Goal: Find specific page/section: Find specific page/section

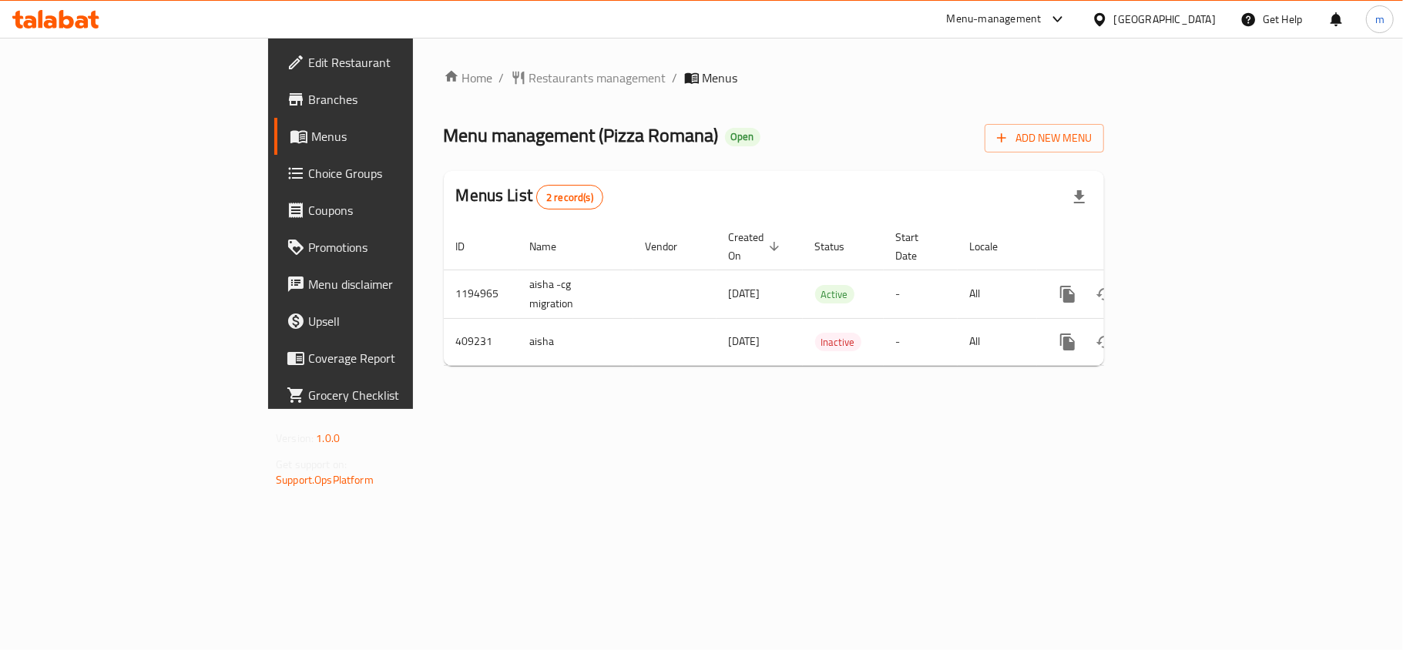
click at [72, 25] on icon at bounding box center [66, 19] width 15 height 18
click at [68, 23] on icon at bounding box center [55, 19] width 87 height 18
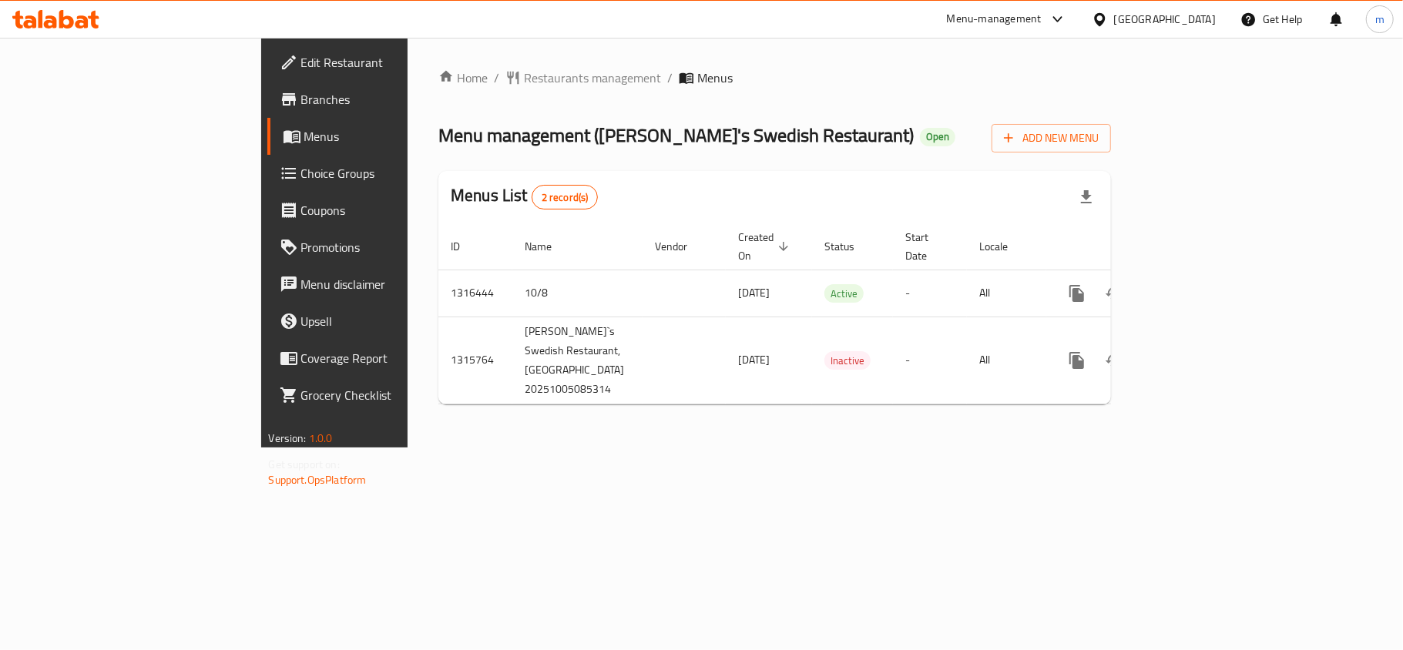
click at [1085, 448] on div "Home / Restaurants management / Menus Menu management ( [PERSON_NAME]'s Swedish…" at bounding box center [775, 243] width 734 height 410
click at [35, 25] on icon at bounding box center [29, 21] width 13 height 13
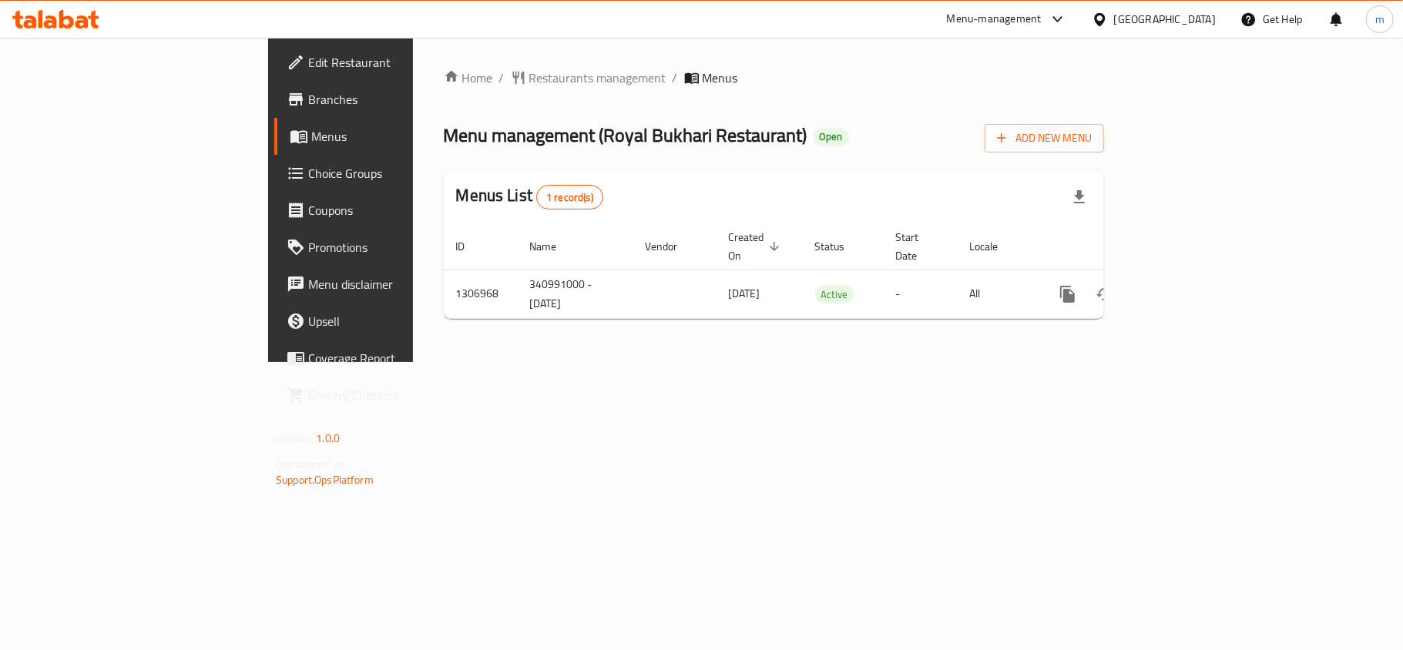
click at [54, 4] on div at bounding box center [56, 19] width 112 height 31
click at [53, 20] on icon at bounding box center [50, 21] width 13 height 13
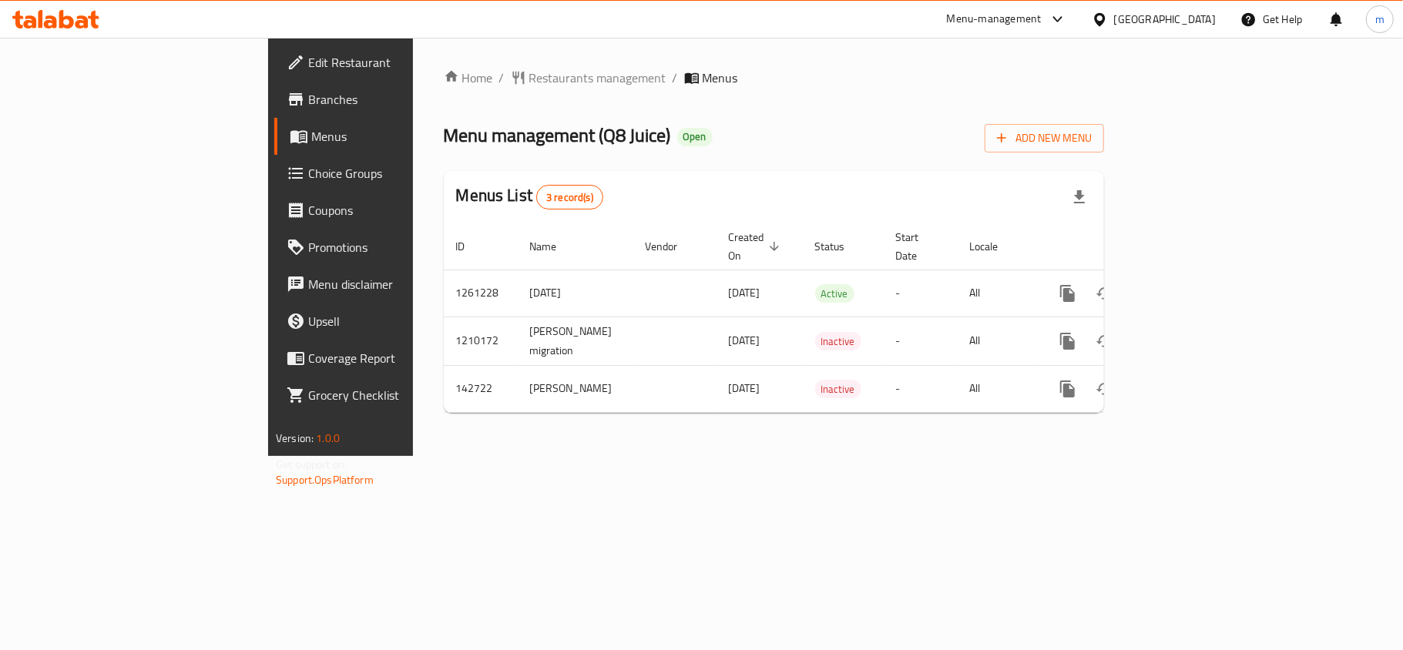
click at [72, 17] on icon at bounding box center [55, 19] width 87 height 18
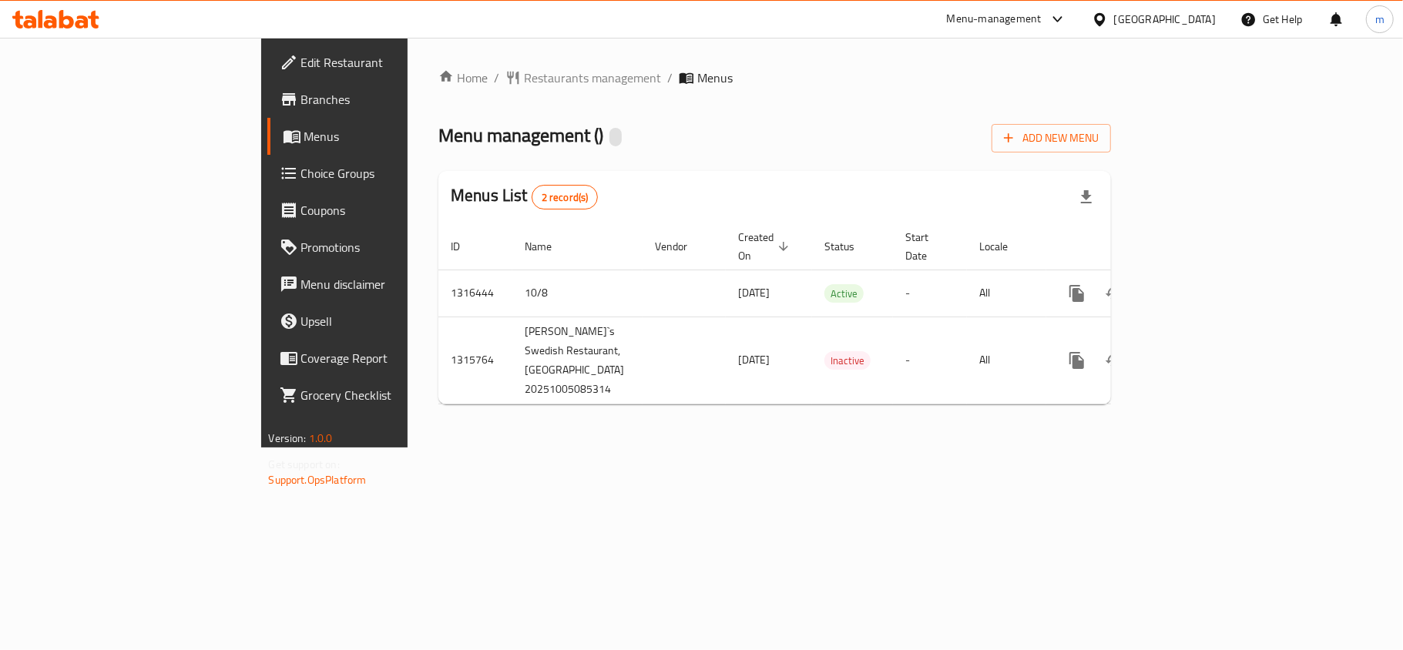
click at [96, 12] on icon at bounding box center [55, 19] width 87 height 18
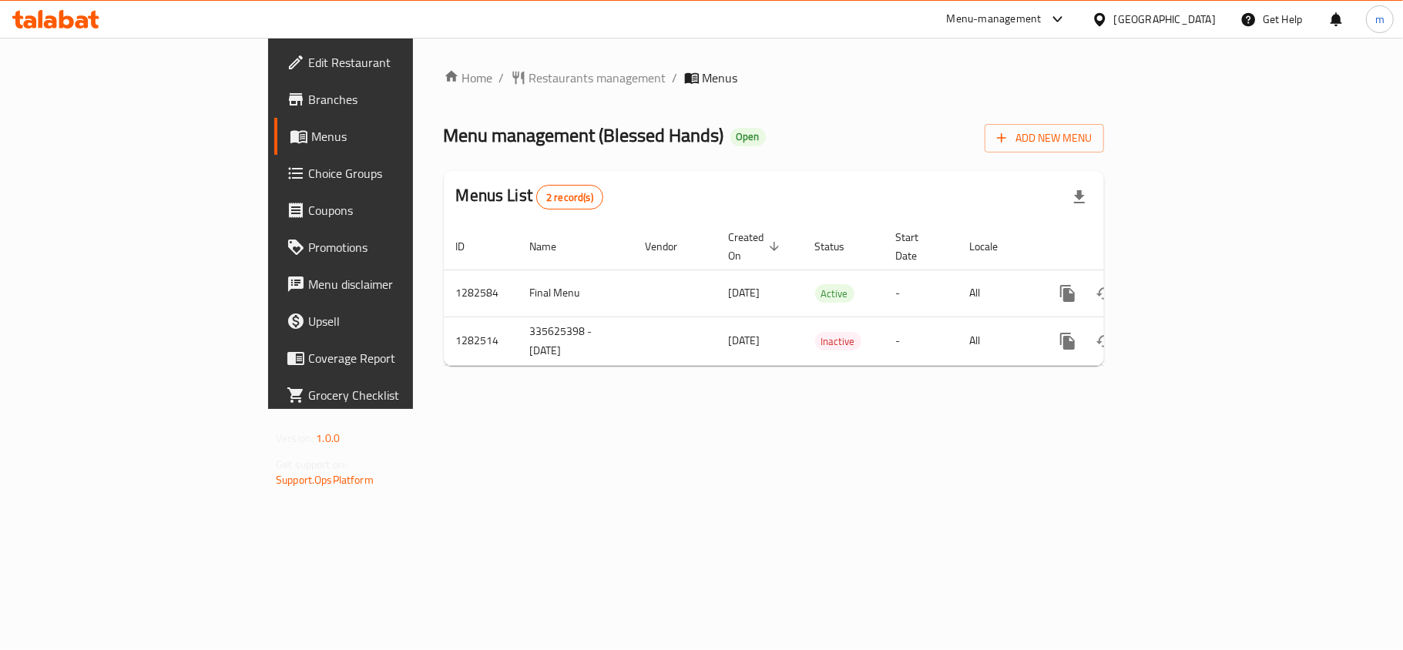
click at [87, 17] on icon at bounding box center [55, 19] width 87 height 18
click at [75, 23] on icon at bounding box center [55, 19] width 87 height 18
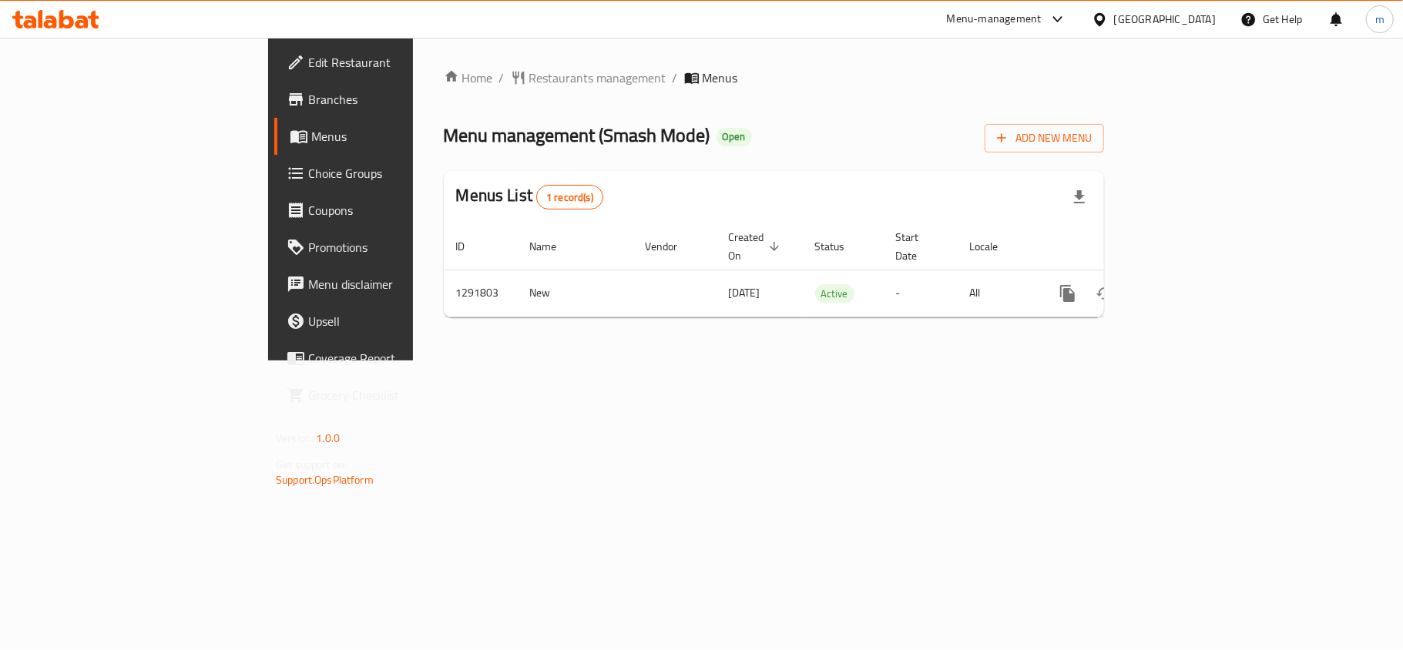
click at [1135, 16] on div "[GEOGRAPHIC_DATA]" at bounding box center [1165, 19] width 102 height 17
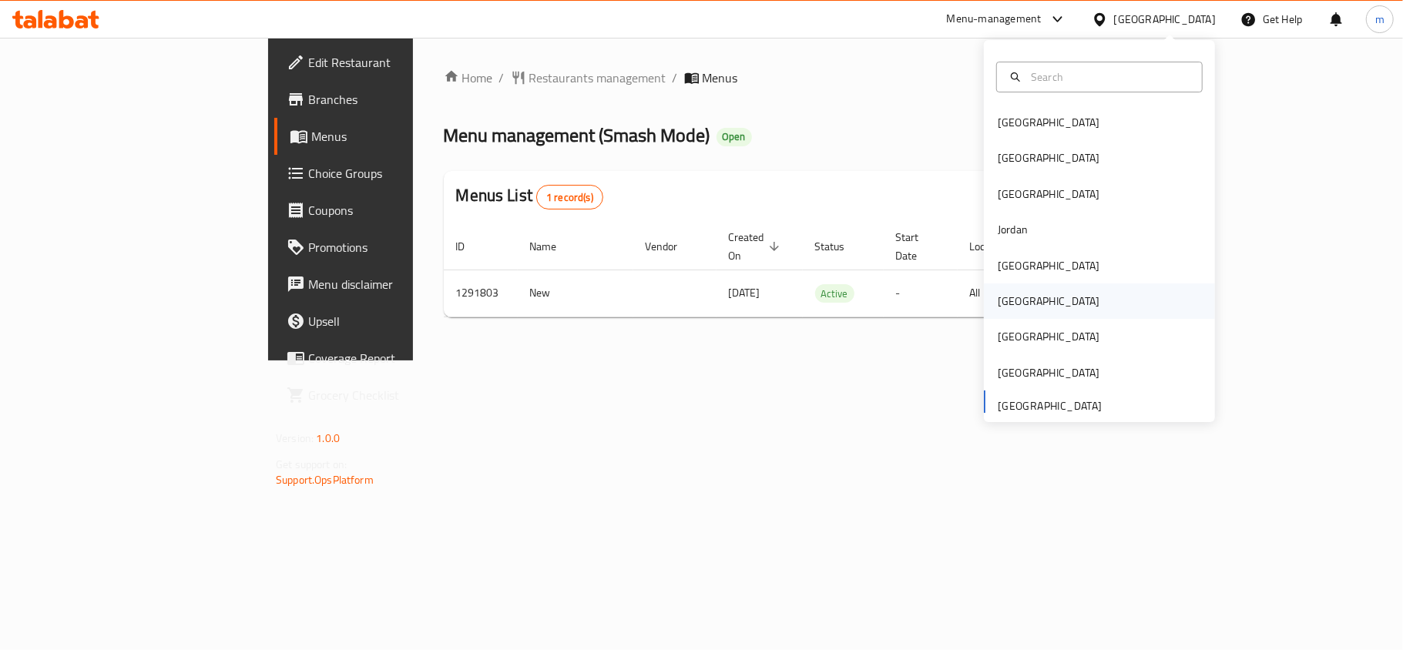
click at [1014, 303] on div "Oman" at bounding box center [1048, 301] width 126 height 35
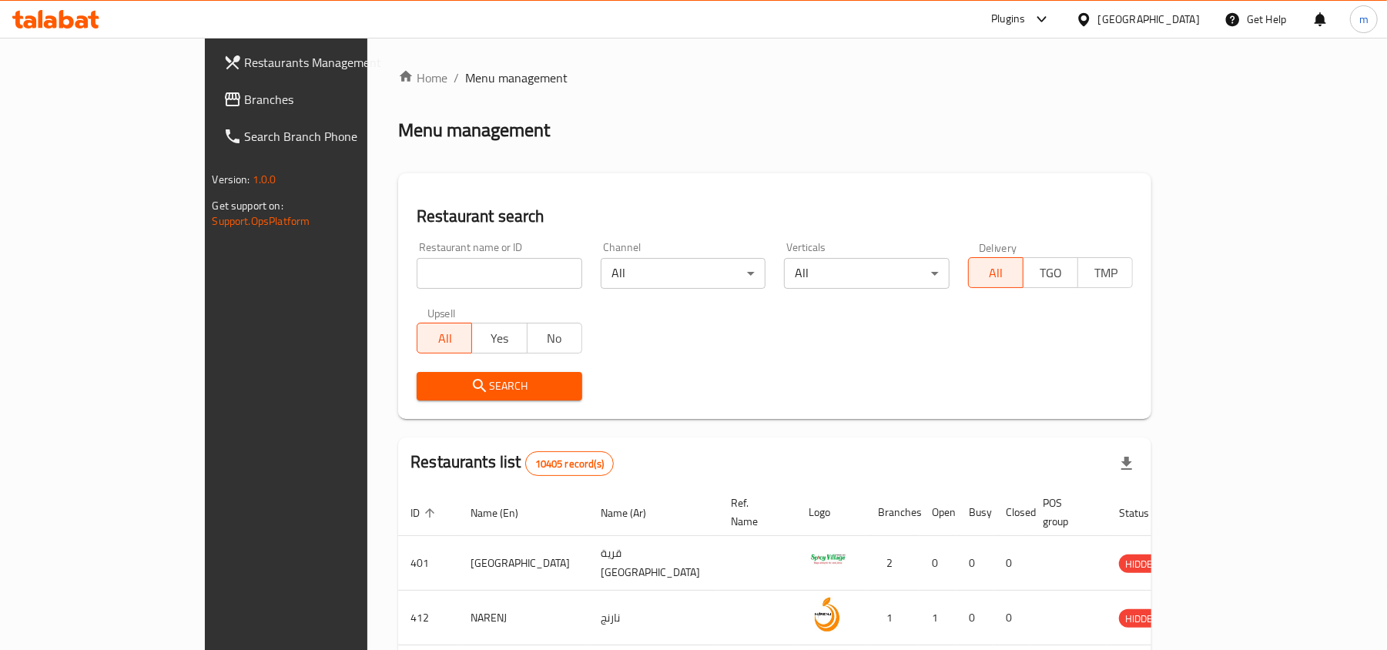
click at [245, 99] on span "Branches" at bounding box center [335, 99] width 180 height 18
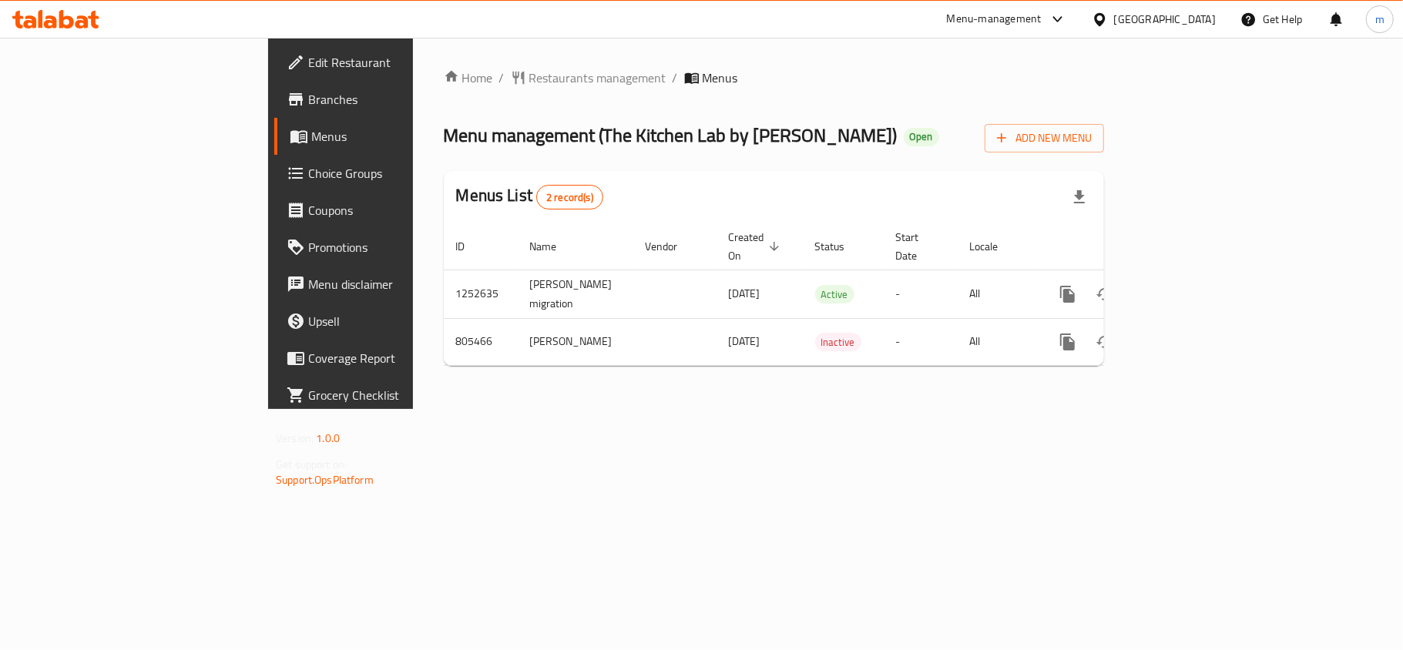
click at [49, 8] on div at bounding box center [56, 19] width 112 height 31
click at [49, 22] on icon at bounding box center [50, 21] width 13 height 13
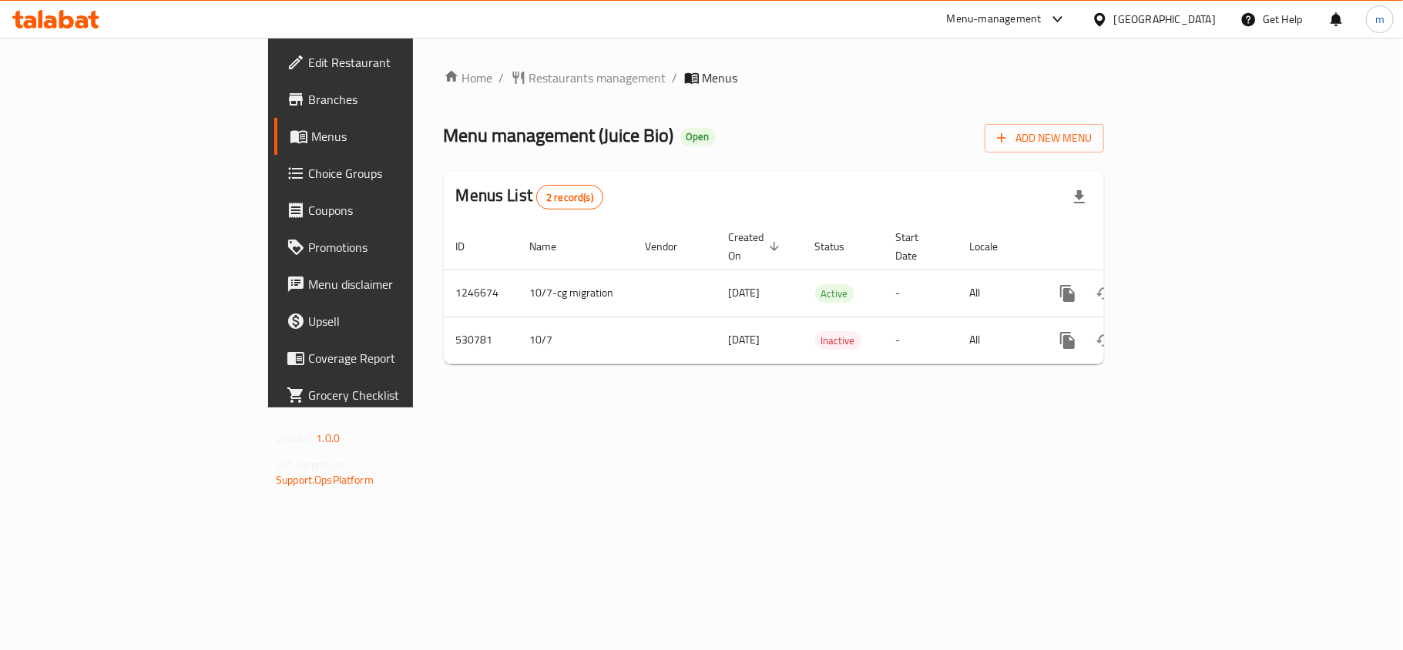
click at [63, 22] on icon at bounding box center [55, 19] width 87 height 18
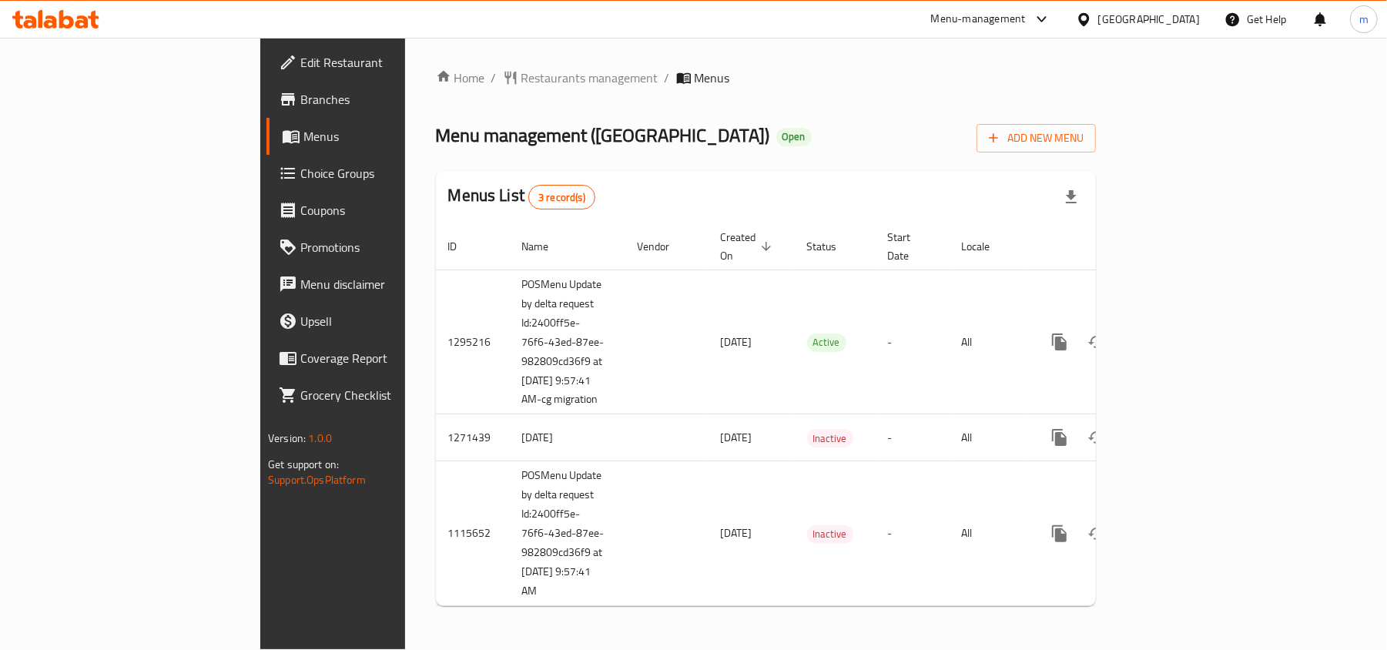
click at [66, 18] on icon at bounding box center [66, 19] width 15 height 18
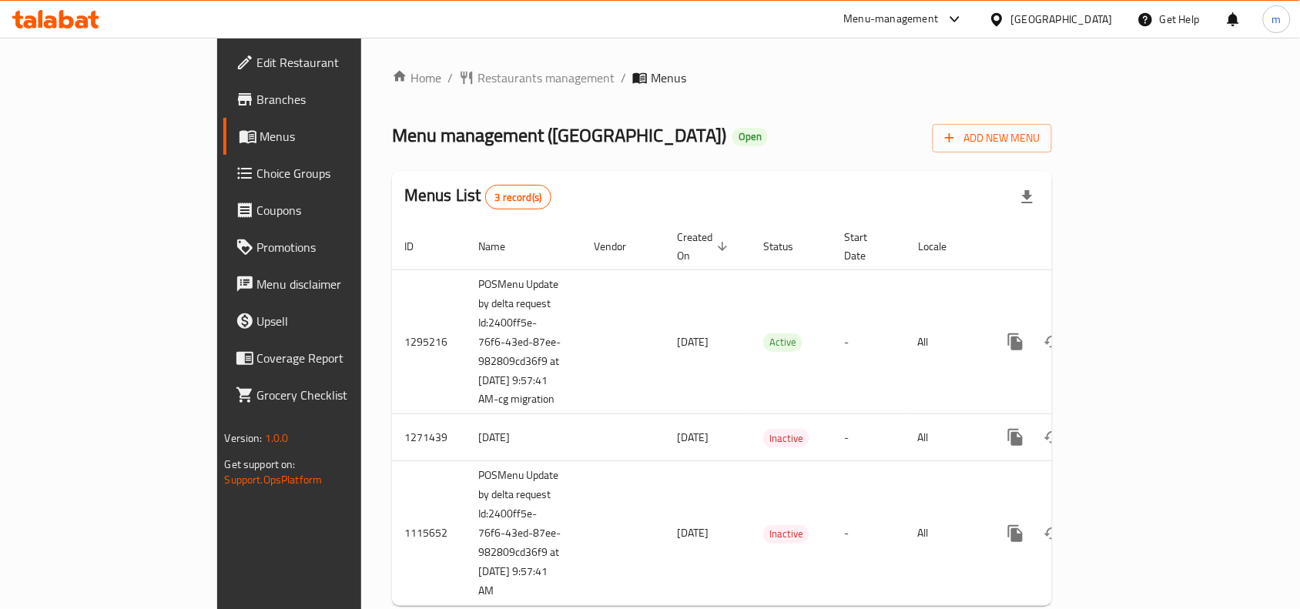
click at [63, 1] on div "Menu-management Kuwait Get Help m" at bounding box center [650, 19] width 1300 height 37
click at [58, 28] on icon at bounding box center [55, 19] width 87 height 18
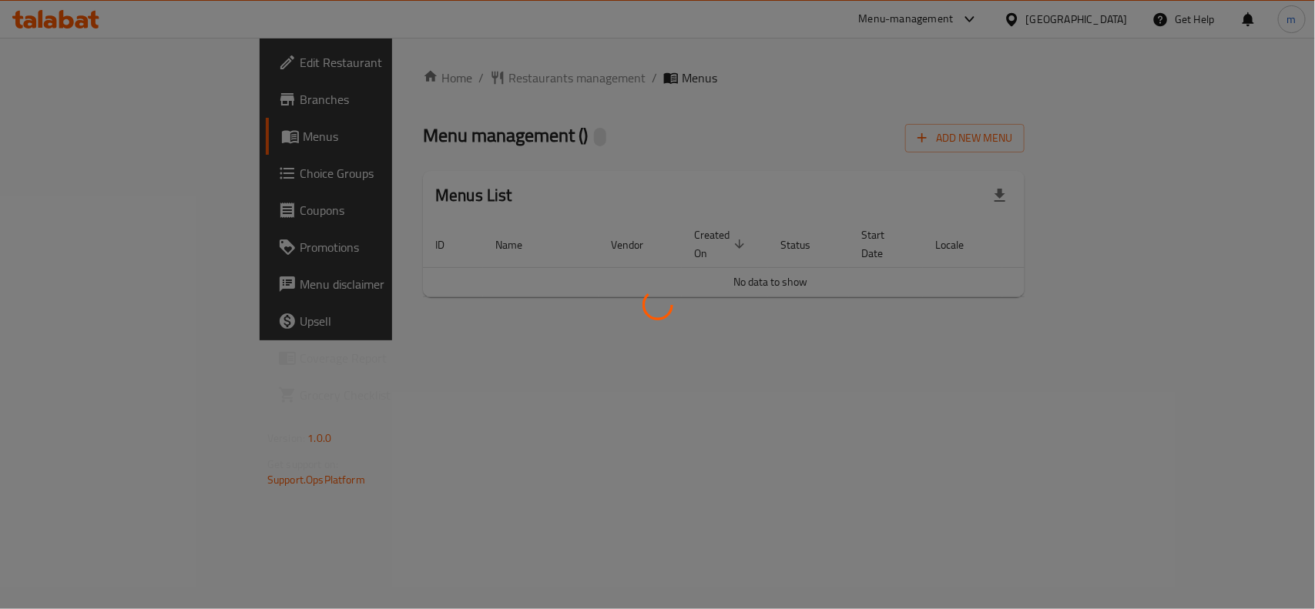
click at [23, 17] on div at bounding box center [657, 304] width 1315 height 609
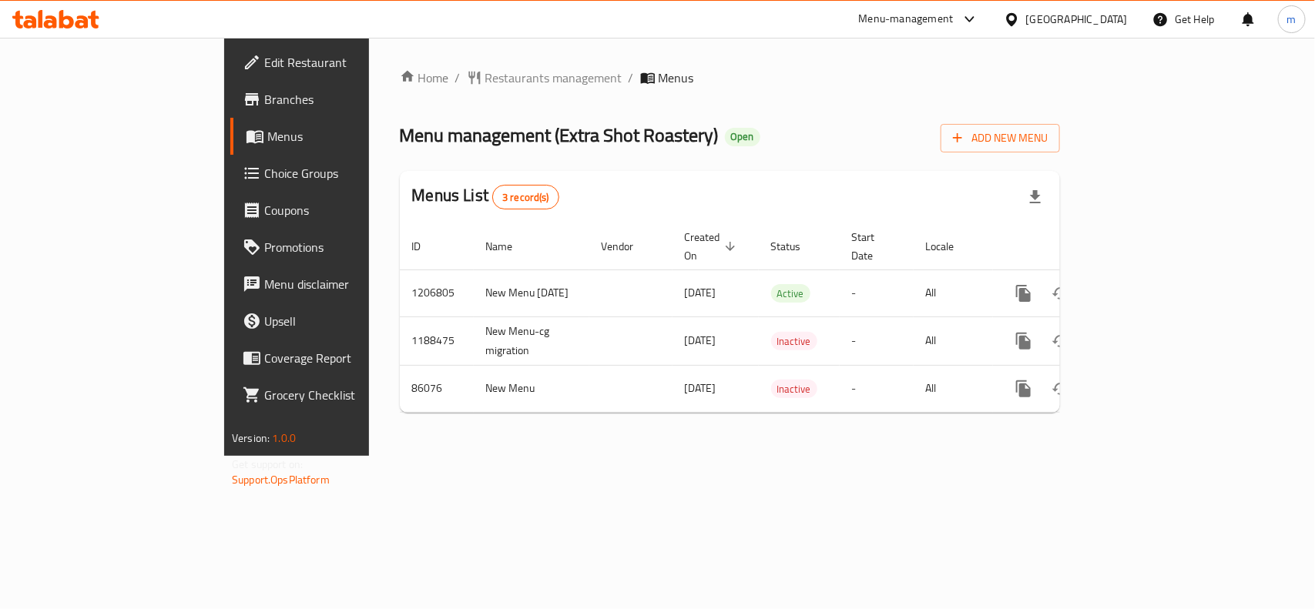
click at [39, 20] on icon at bounding box center [41, 19] width 5 height 18
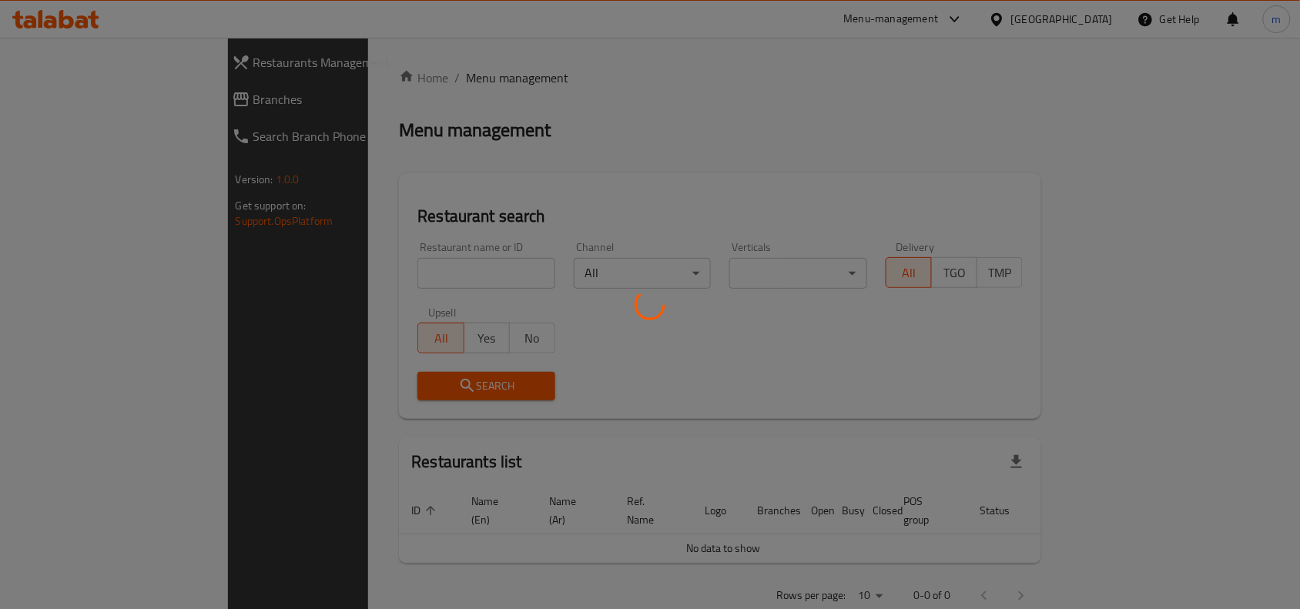
click at [363, 270] on div at bounding box center [650, 304] width 1300 height 609
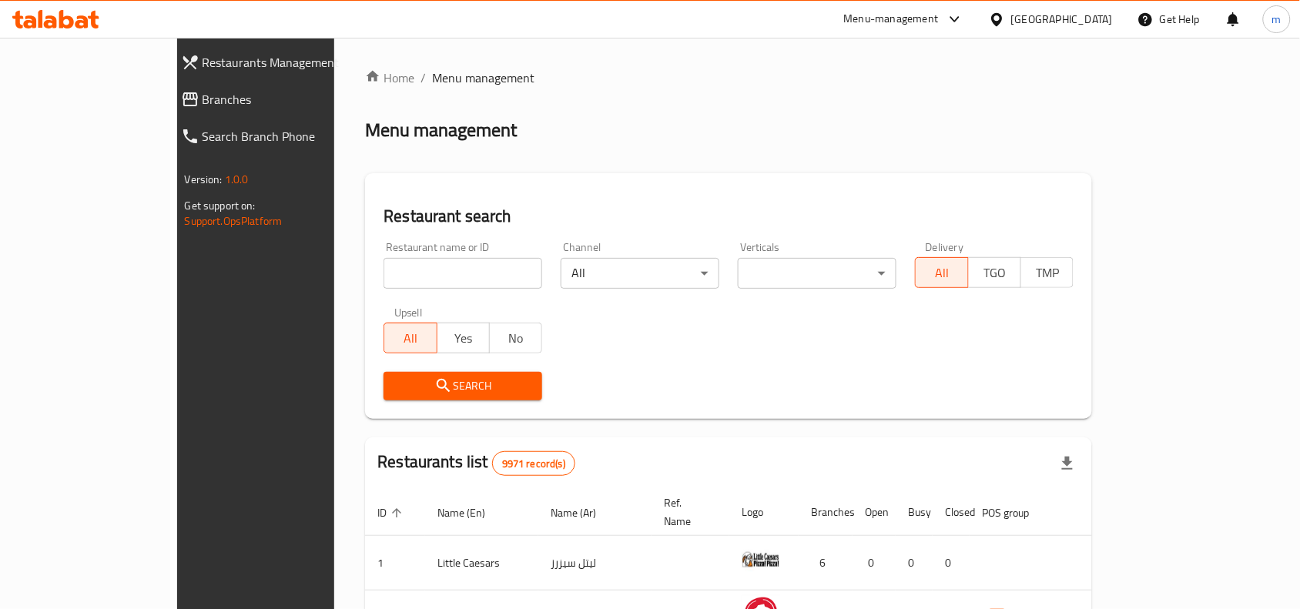
click at [485, 189] on div at bounding box center [650, 304] width 1300 height 609
click at [444, 267] on input "search" at bounding box center [463, 273] width 159 height 31
paste input "23507"
type input "23507"
click at [402, 386] on span "Search" at bounding box center [463, 386] width 134 height 19
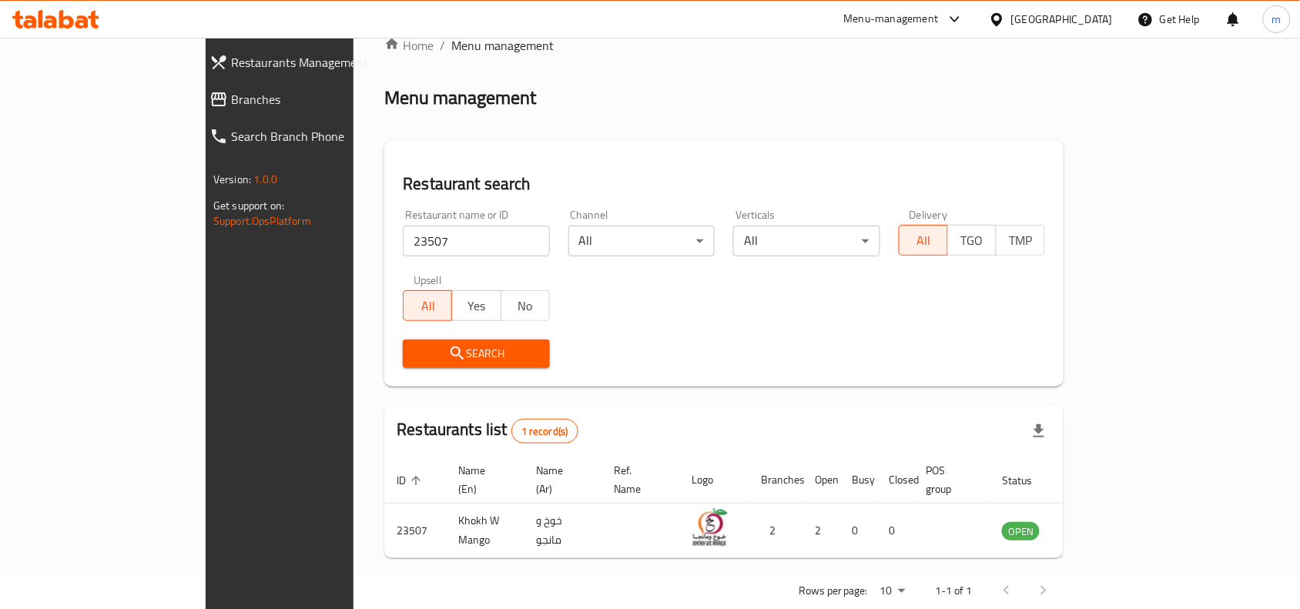
scroll to position [48, 0]
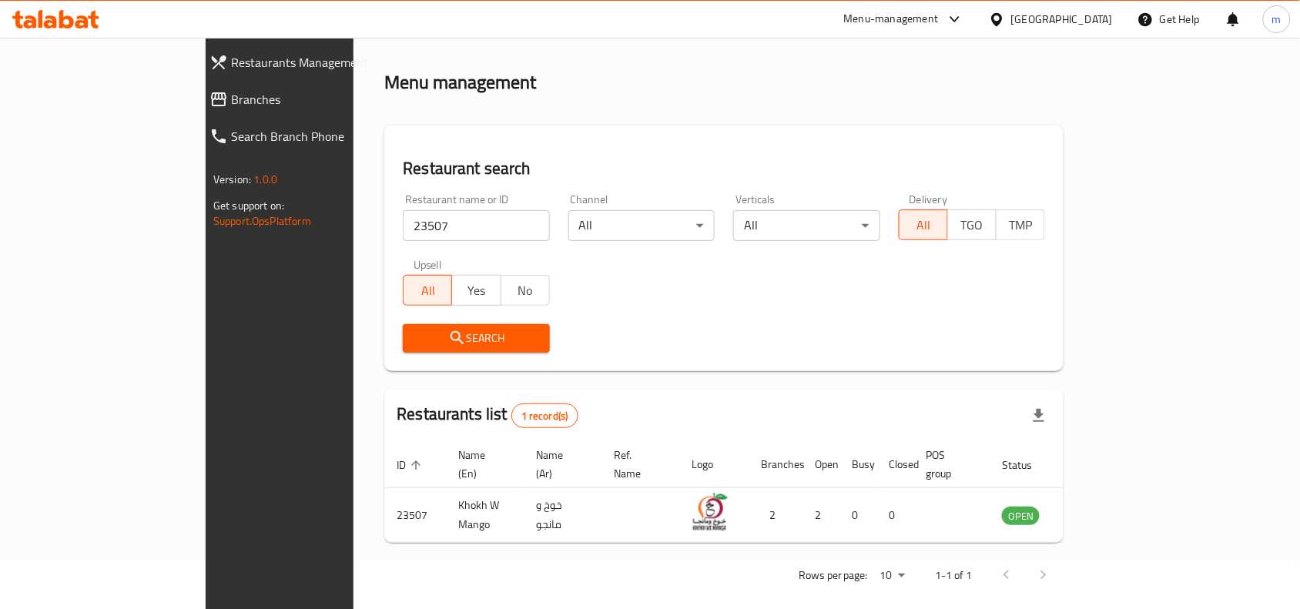
drag, startPoint x: 99, startPoint y: 100, endPoint x: 243, endPoint y: 181, distance: 165.9
click at [231, 100] on span "Branches" at bounding box center [321, 99] width 180 height 18
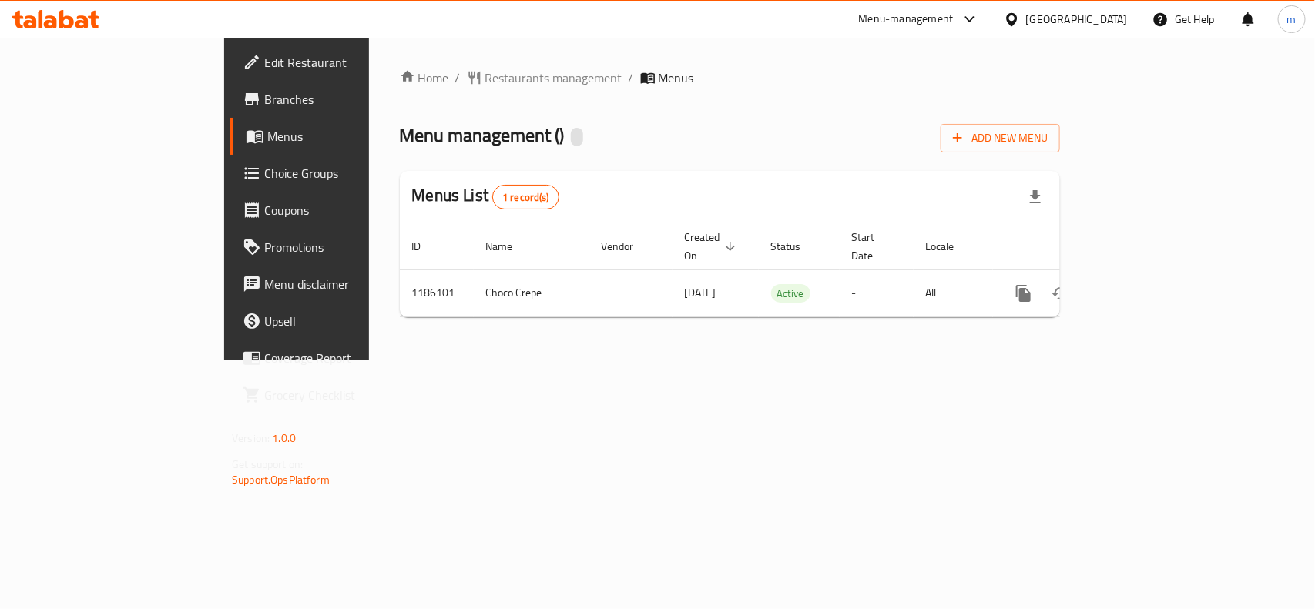
click at [479, 124] on div "Home / Restaurants management / Menus Menu management ( ) Add New Menu Menus Li…" at bounding box center [730, 199] width 660 height 261
click at [50, 32] on div at bounding box center [56, 19] width 112 height 31
click at [51, 25] on icon at bounding box center [50, 21] width 13 height 13
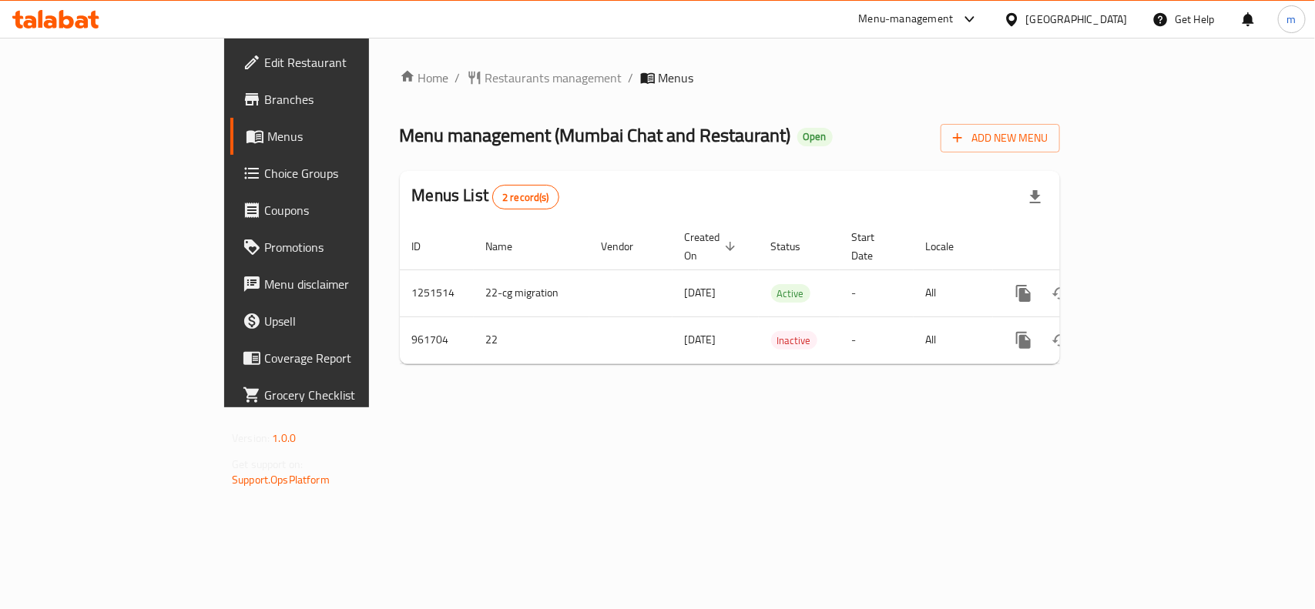
click at [86, 16] on icon at bounding box center [55, 19] width 87 height 18
